Goal: Find specific page/section: Find specific page/section

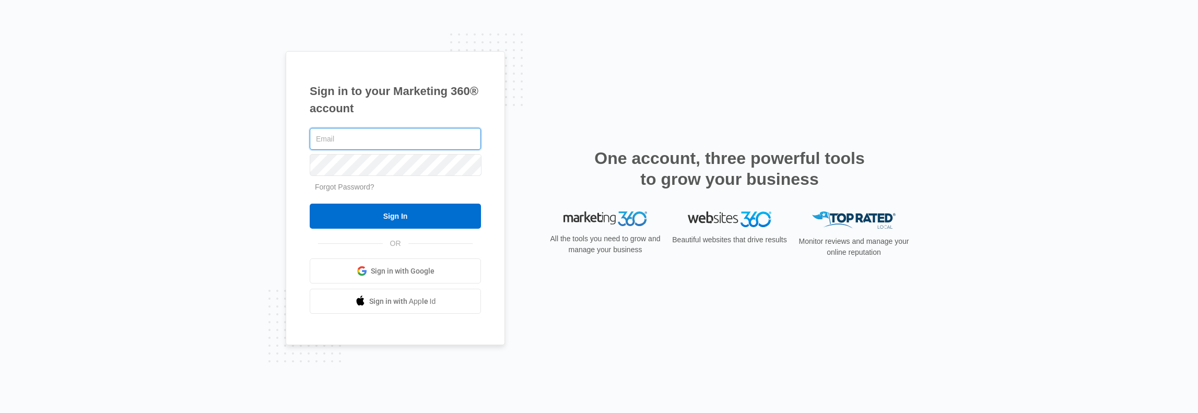
type input "[PERSON_NAME][EMAIL_ADDRESS][PERSON_NAME][DOMAIN_NAME]"
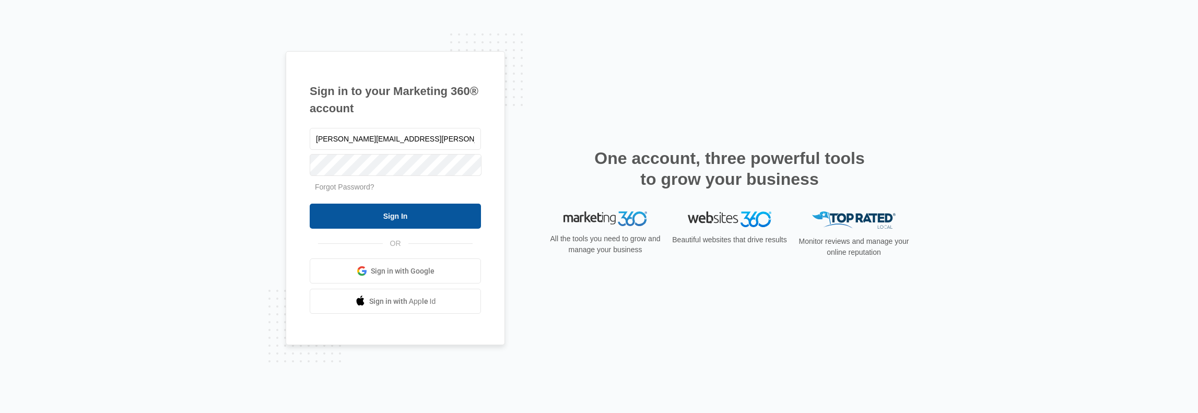
click at [410, 226] on input "Sign In" at bounding box center [395, 216] width 171 height 25
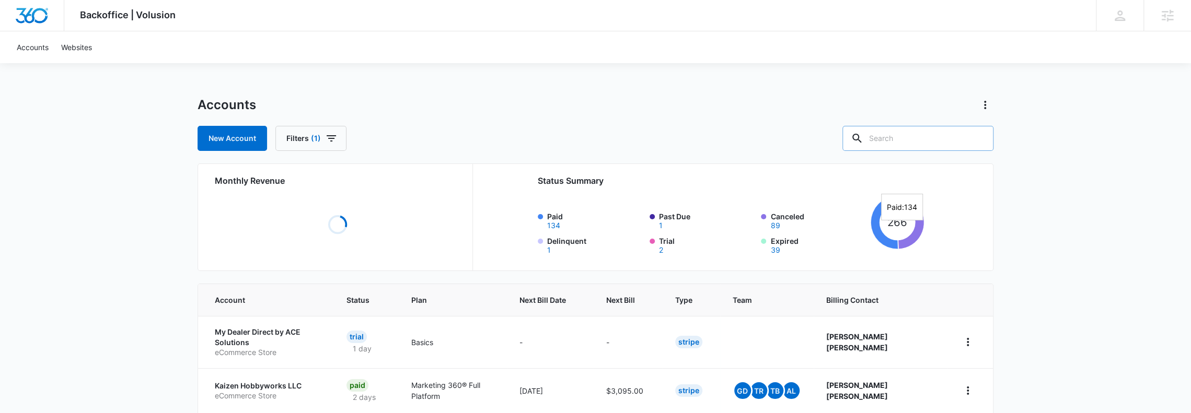
click at [903, 141] on input "text" at bounding box center [917, 138] width 151 height 25
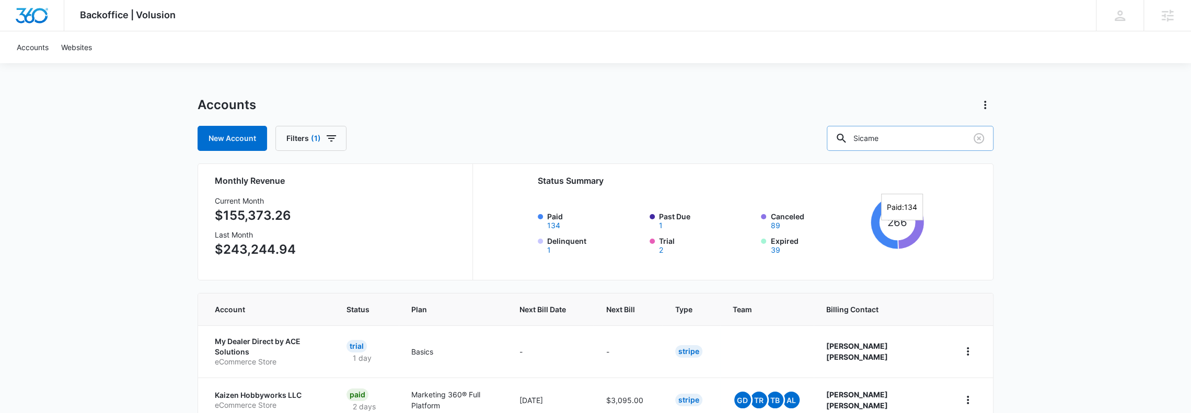
type input "Sicame"
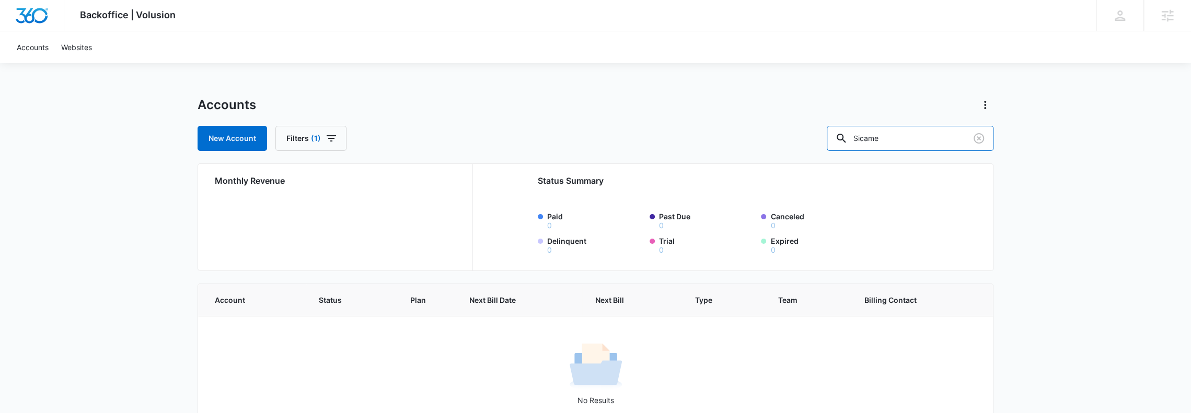
scroll to position [28, 0]
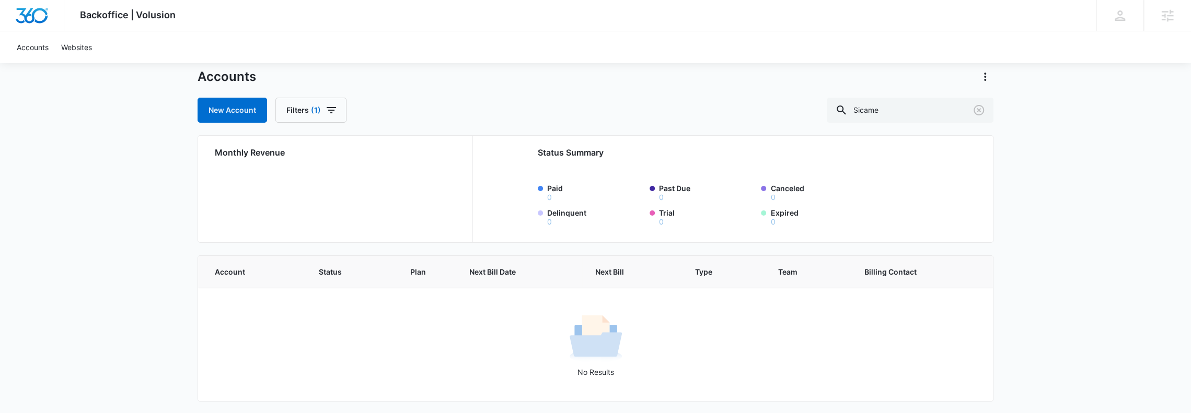
click at [0, 263] on div "Backoffice | Volusion Apps Settings DH Dave Holzapfel dave.holzapfel@madwire.co…" at bounding box center [595, 193] width 1191 height 443
click at [1160, 13] on icon at bounding box center [1167, 16] width 16 height 16
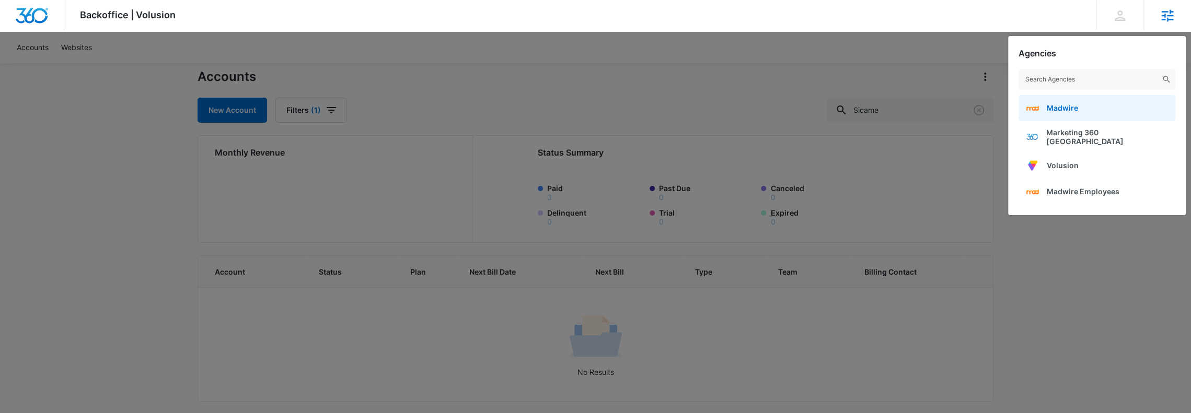
click at [1061, 114] on link "Madwire" at bounding box center [1096, 108] width 157 height 26
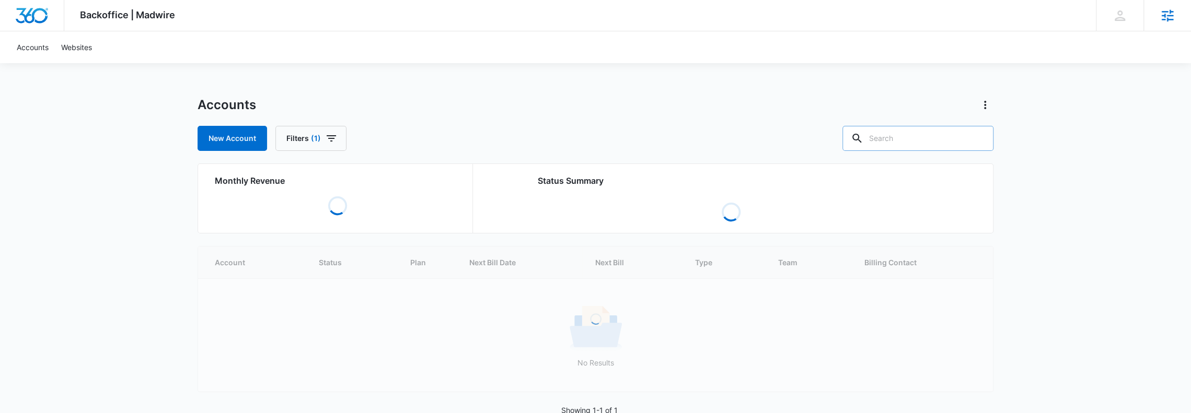
click at [912, 139] on input "text" at bounding box center [917, 138] width 151 height 25
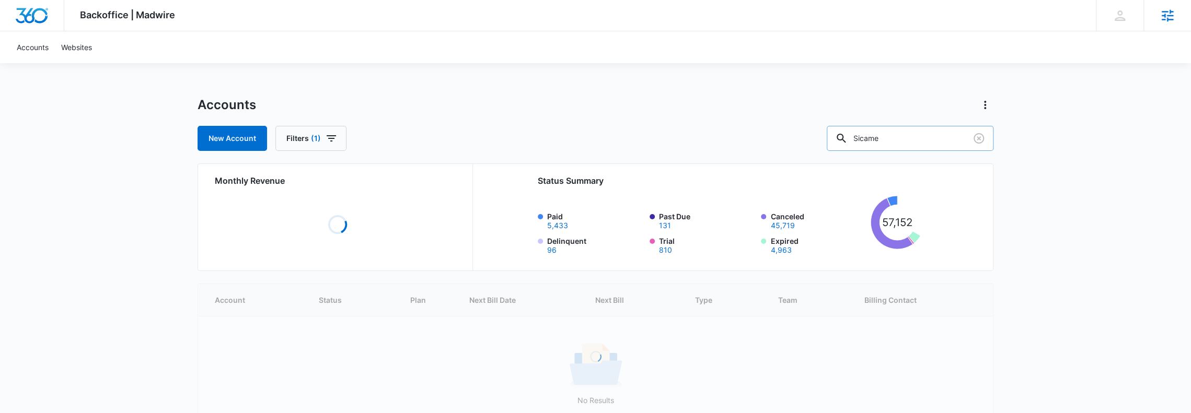
type input "Sicame"
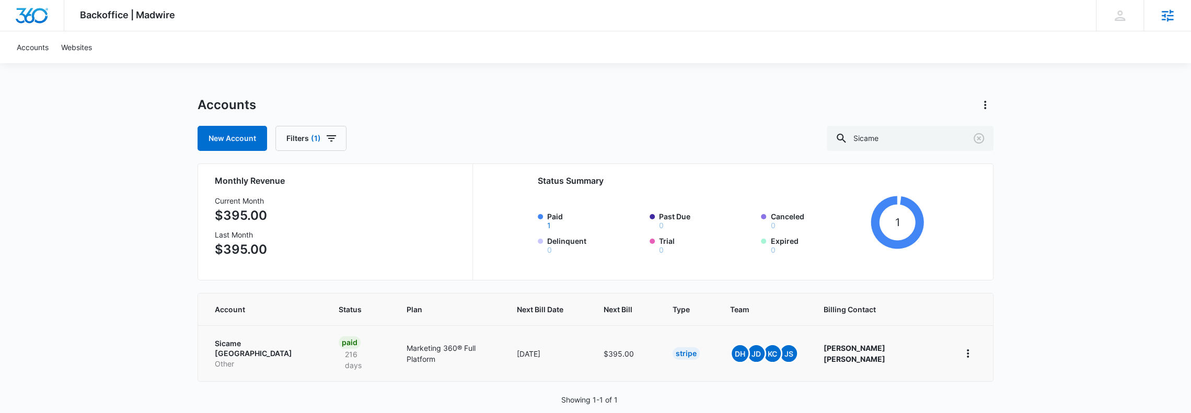
click at [280, 345] on p "Sicame North America" at bounding box center [264, 349] width 99 height 20
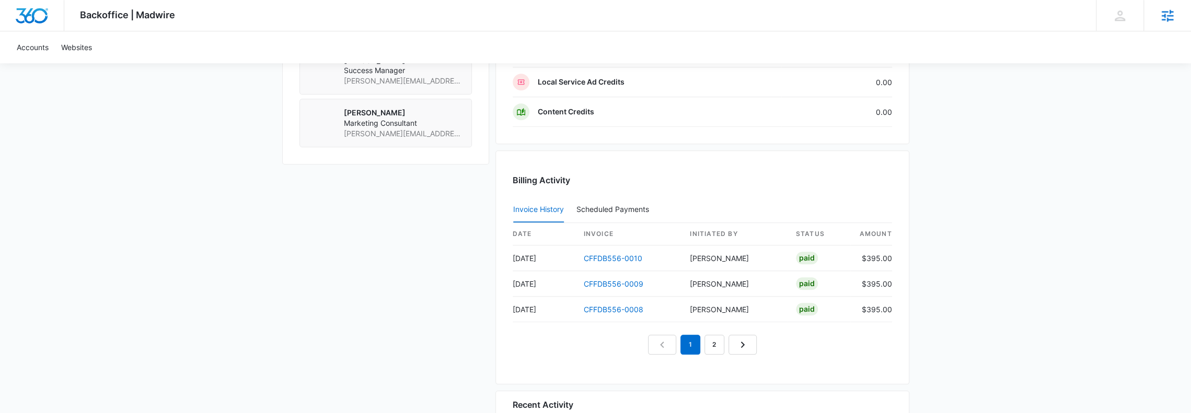
scroll to position [921, 0]
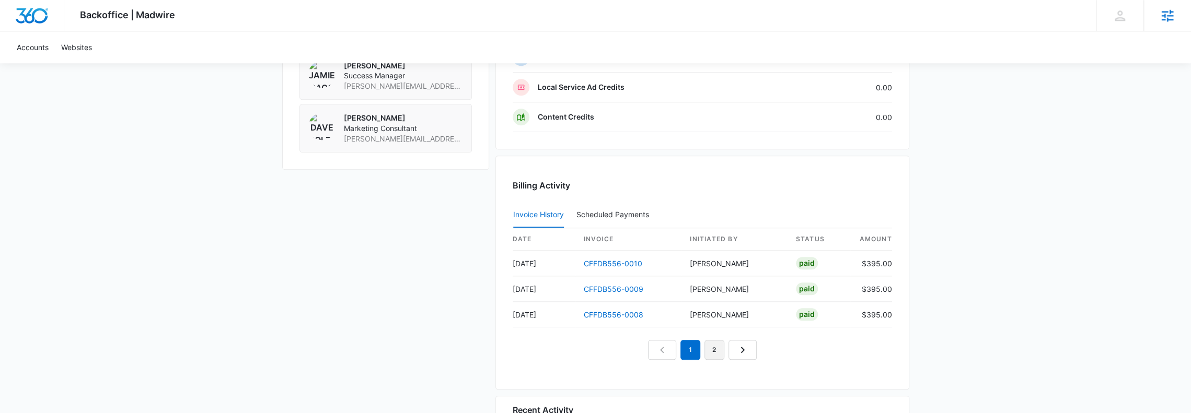
click at [716, 343] on link "2" at bounding box center [714, 350] width 20 height 20
click at [683, 340] on link "1" at bounding box center [678, 350] width 20 height 20
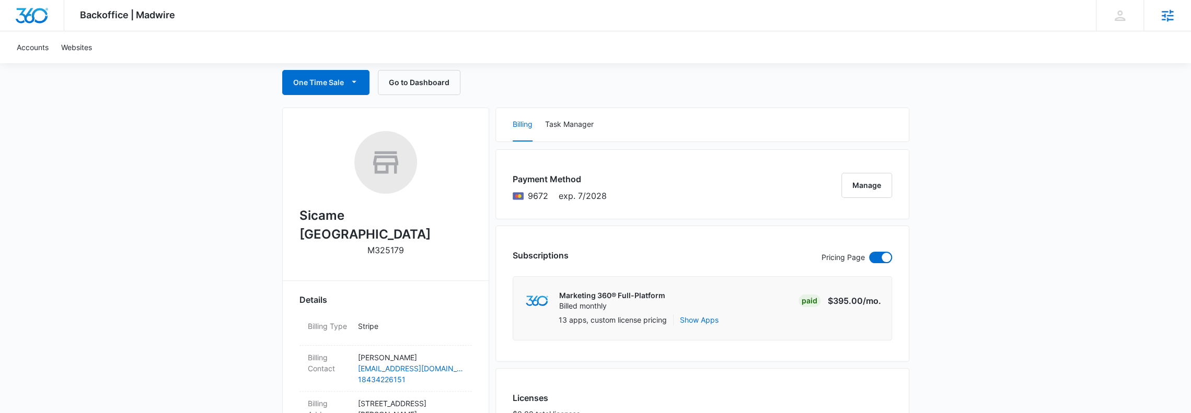
scroll to position [0, 0]
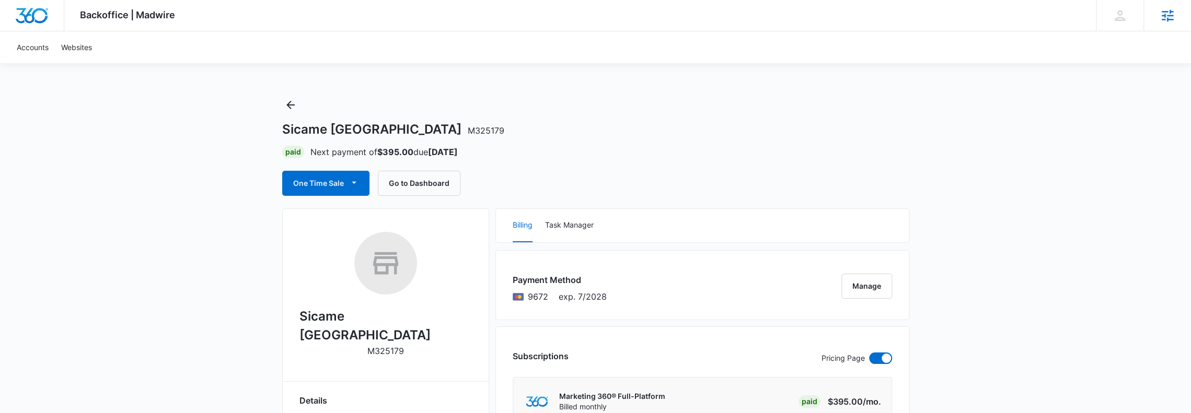
click at [284, 106] on icon "Back" at bounding box center [290, 105] width 13 height 13
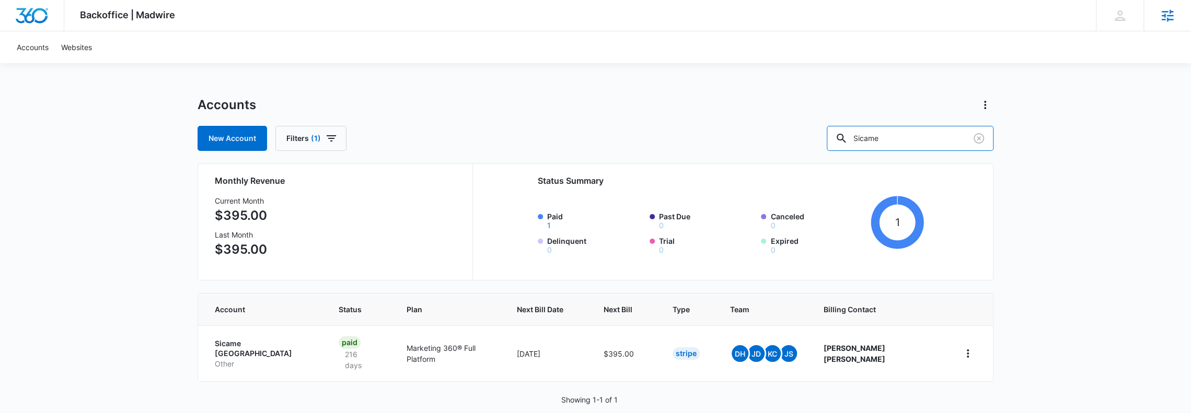
drag, startPoint x: 907, startPoint y: 137, endPoint x: 732, endPoint y: 138, distance: 175.5
click at [739, 138] on div "New Account Filters (1) Sicame" at bounding box center [595, 138] width 796 height 25
type input "New Back"
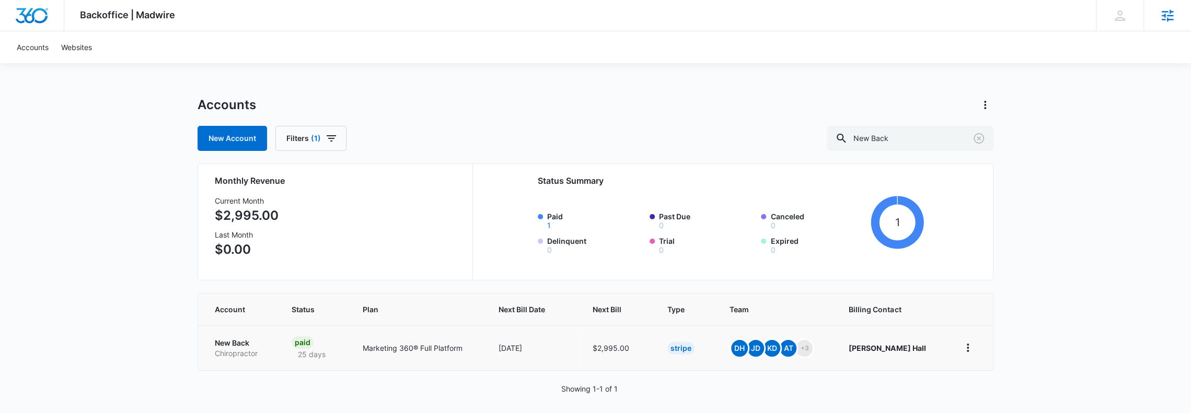
click at [217, 339] on p "New Back" at bounding box center [241, 343] width 52 height 10
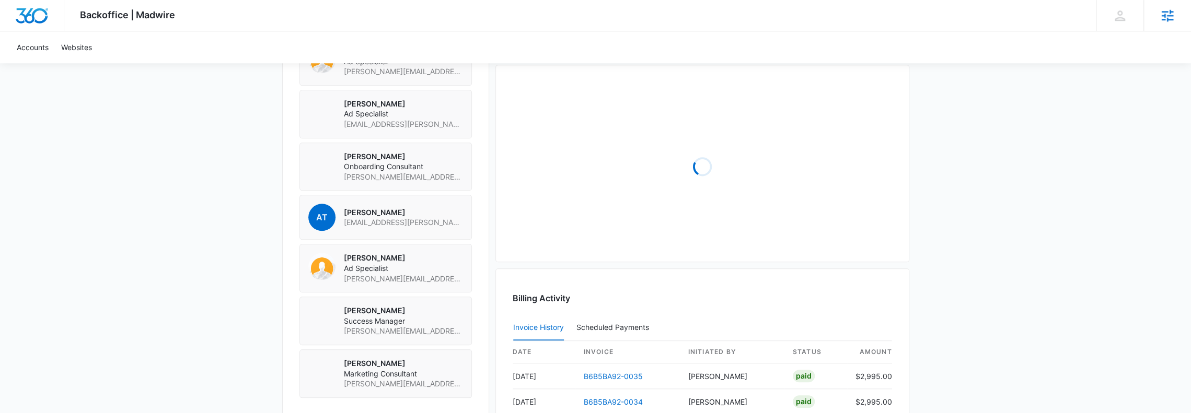
scroll to position [924, 0]
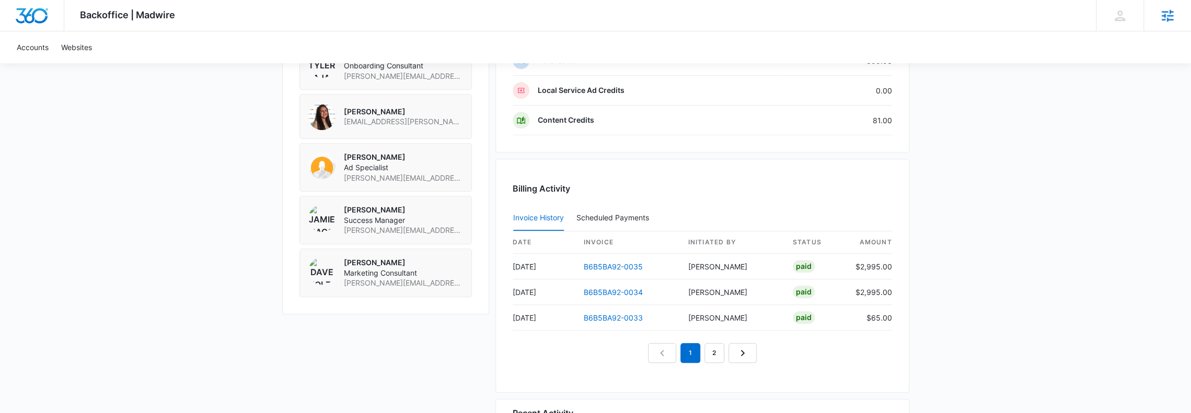
click at [868, 356] on div "1 2" at bounding box center [702, 353] width 379 height 20
